Goal: Information Seeking & Learning: Understand process/instructions

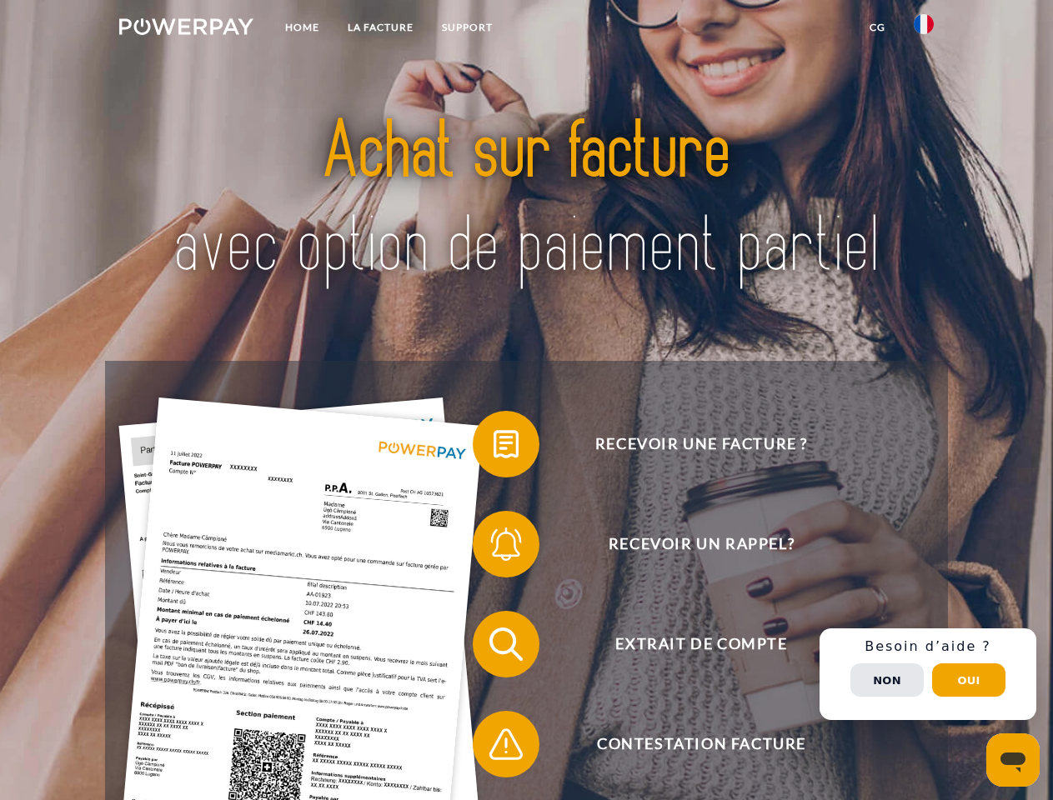
click at [186, 29] on img at bounding box center [186, 26] width 134 height 17
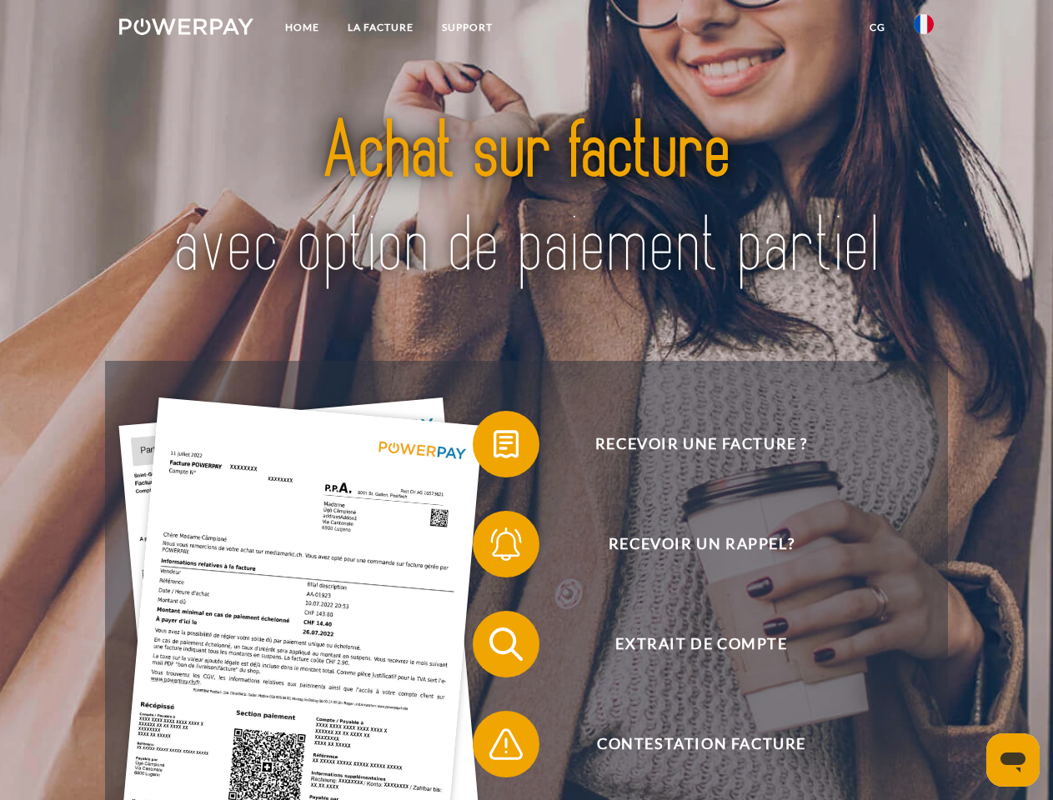
click at [924, 29] on img at bounding box center [924, 24] width 20 height 20
click at [877, 28] on link "CG" at bounding box center [877, 28] width 44 height 30
click at [494, 448] on span at bounding box center [480, 444] width 83 height 83
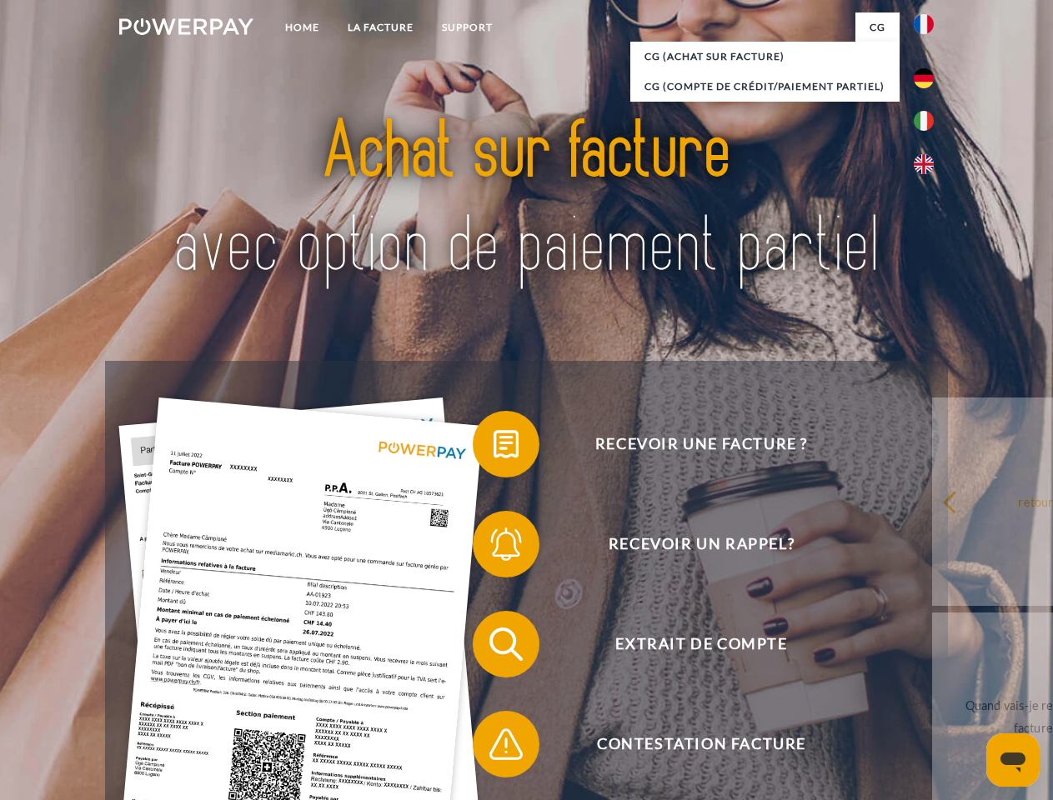
click at [494, 548] on span at bounding box center [480, 544] width 83 height 83
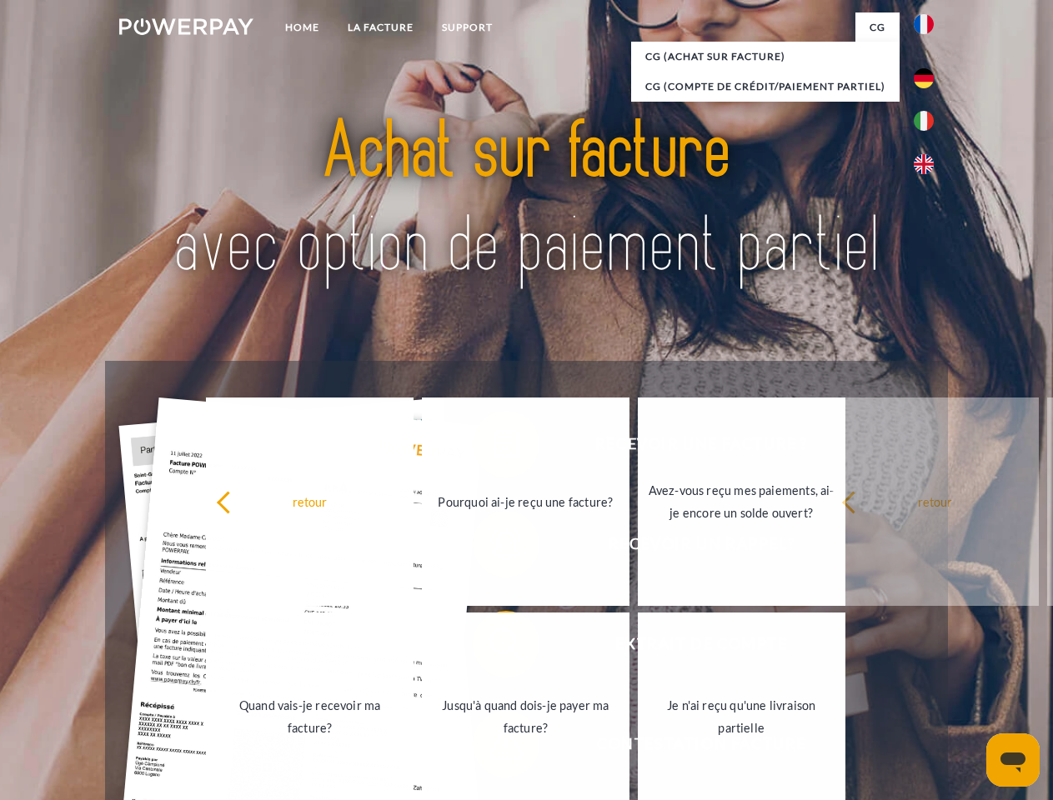
click at [494, 648] on link "Jusqu'à quand dois-je payer ma facture?" at bounding box center [526, 717] width 208 height 208
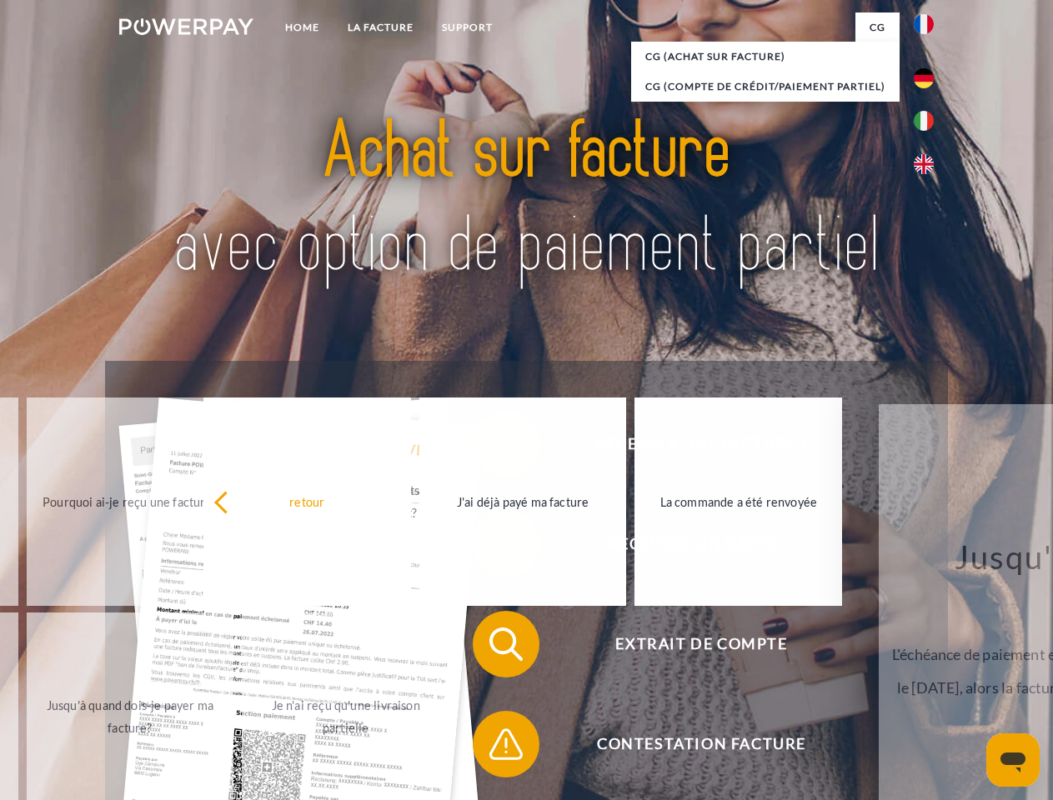
click at [494, 748] on span at bounding box center [480, 744] width 83 height 83
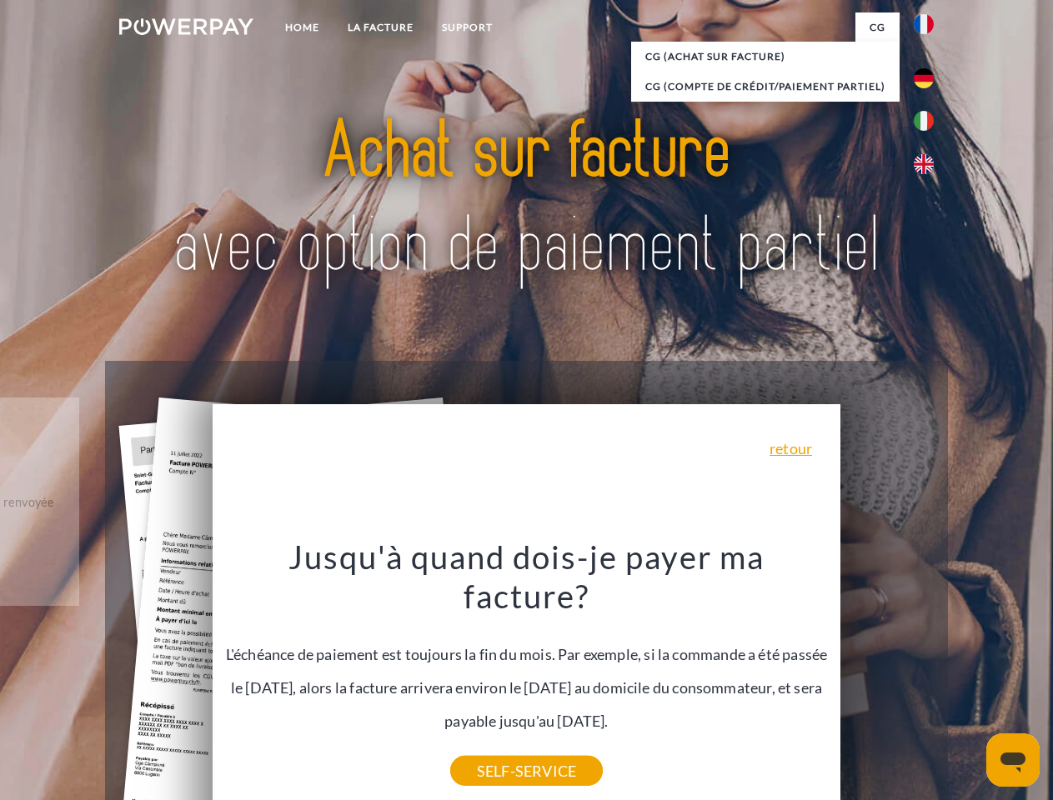
click at [928, 675] on div "Recevoir une facture ? Recevoir un rappel? Extrait de compte retour" at bounding box center [526, 694] width 842 height 667
click at [887, 678] on span "Extrait de compte" at bounding box center [701, 644] width 409 height 67
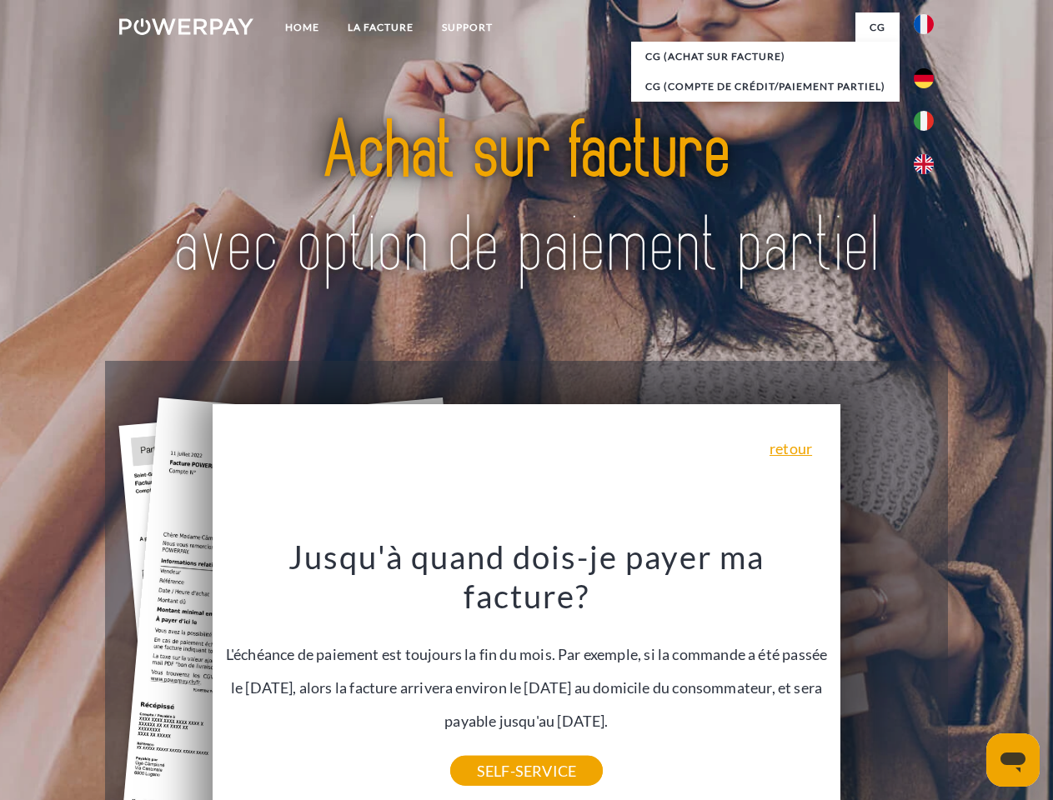
click at [969, 680] on header "Home LA FACTURE Support" at bounding box center [526, 575] width 1053 height 1151
